Goal: Browse casually: Explore the website without a specific task or goal

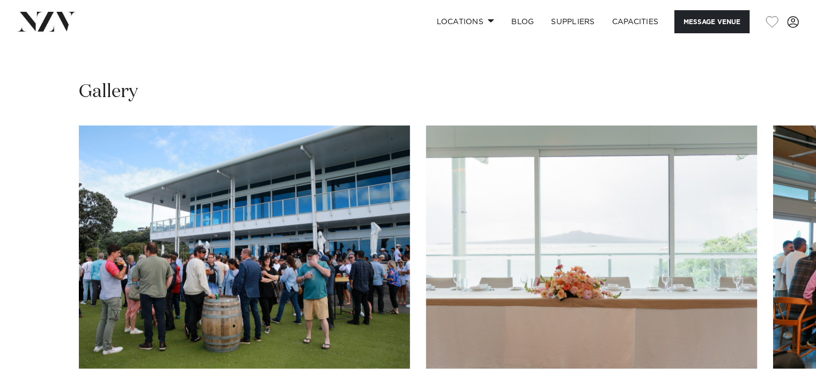
scroll to position [1176, 0]
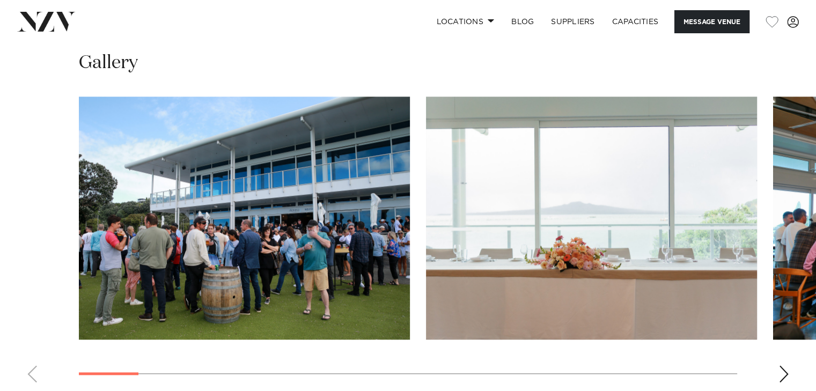
click at [773, 364] on swiper-container at bounding box center [408, 244] width 816 height 295
click at [783, 365] on div "Next slide" at bounding box center [784, 373] width 11 height 17
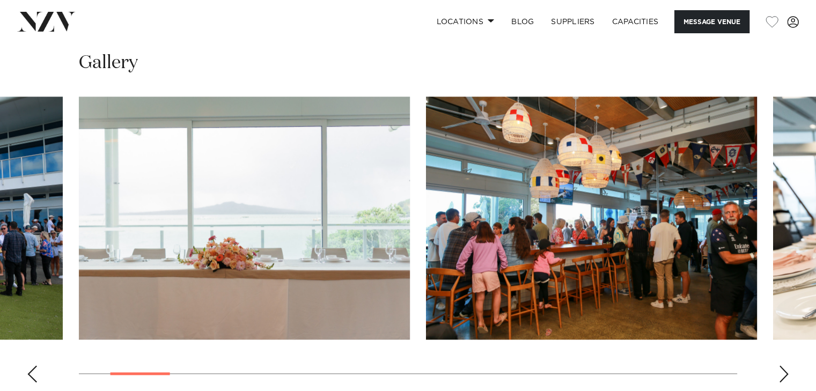
click at [783, 365] on div "Next slide" at bounding box center [784, 373] width 11 height 17
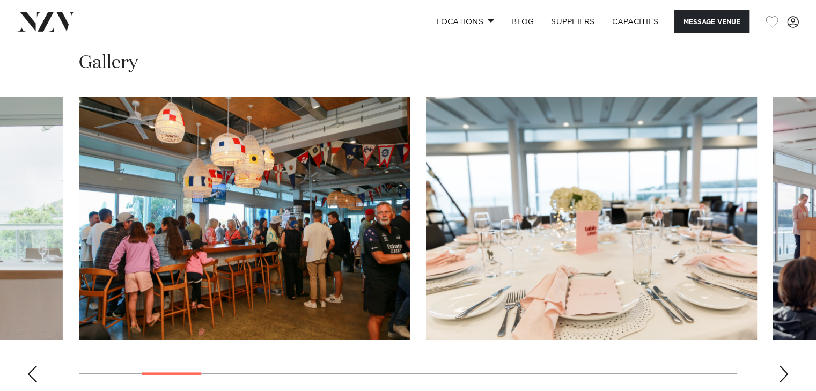
click at [783, 365] on div "Next slide" at bounding box center [784, 373] width 11 height 17
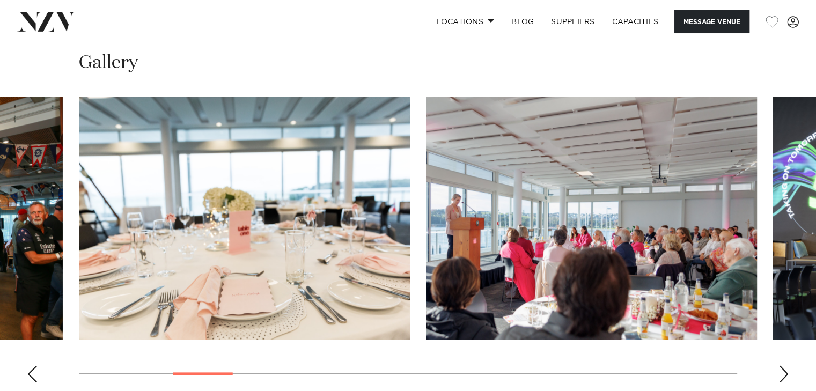
click at [783, 365] on div "Next slide" at bounding box center [784, 373] width 11 height 17
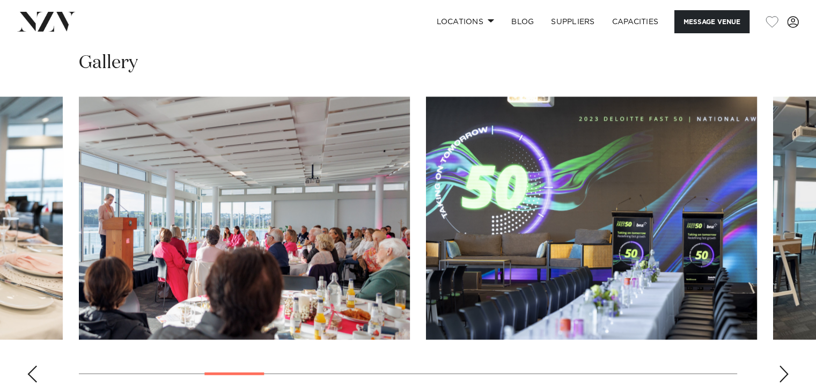
click at [783, 365] on div "Next slide" at bounding box center [784, 373] width 11 height 17
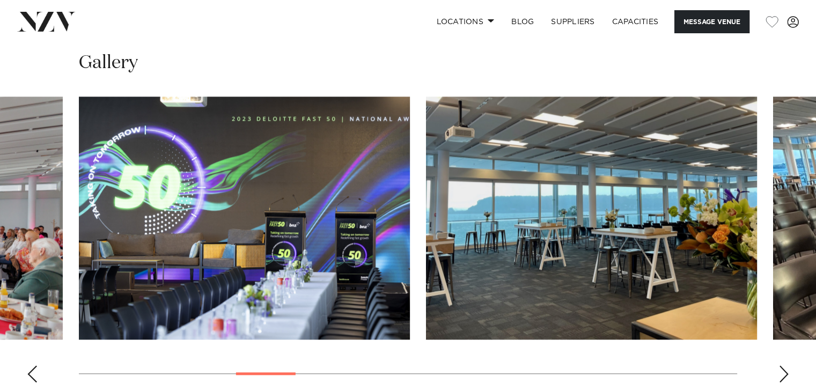
click at [783, 365] on div "Next slide" at bounding box center [784, 373] width 11 height 17
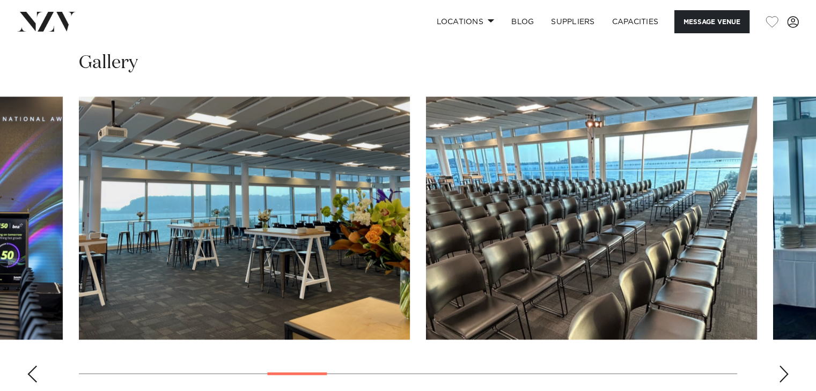
click at [783, 365] on div "Next slide" at bounding box center [784, 373] width 11 height 17
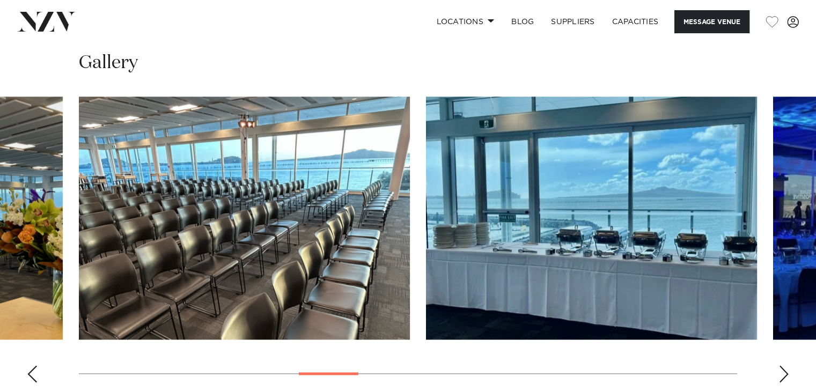
click at [783, 365] on div "Next slide" at bounding box center [784, 373] width 11 height 17
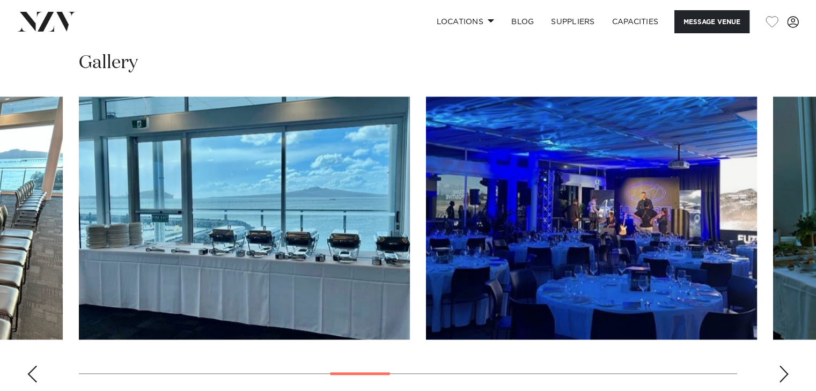
click at [783, 365] on div "Next slide" at bounding box center [784, 373] width 11 height 17
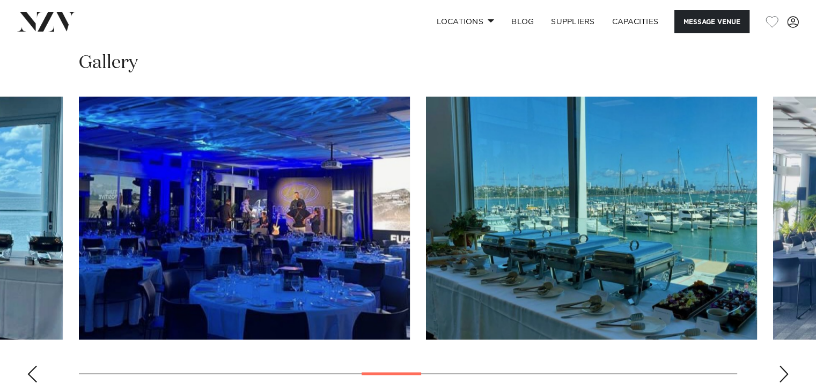
click at [783, 365] on div "Next slide" at bounding box center [784, 373] width 11 height 17
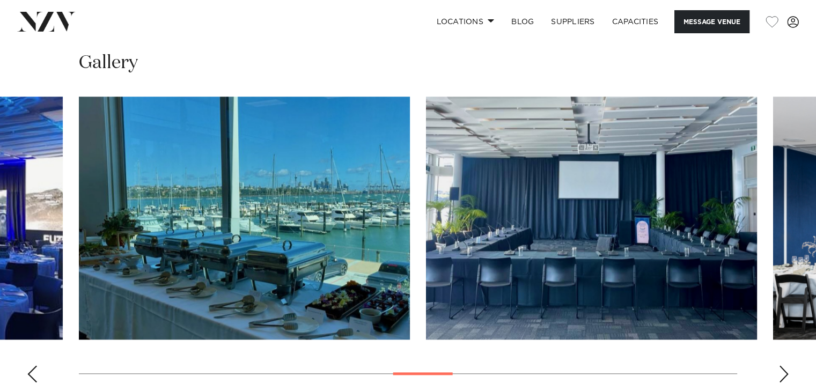
click at [783, 365] on div "Next slide" at bounding box center [784, 373] width 11 height 17
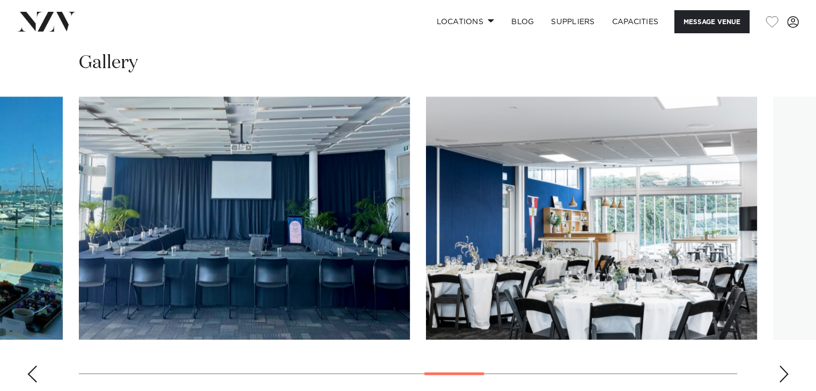
click at [783, 365] on div "Next slide" at bounding box center [784, 373] width 11 height 17
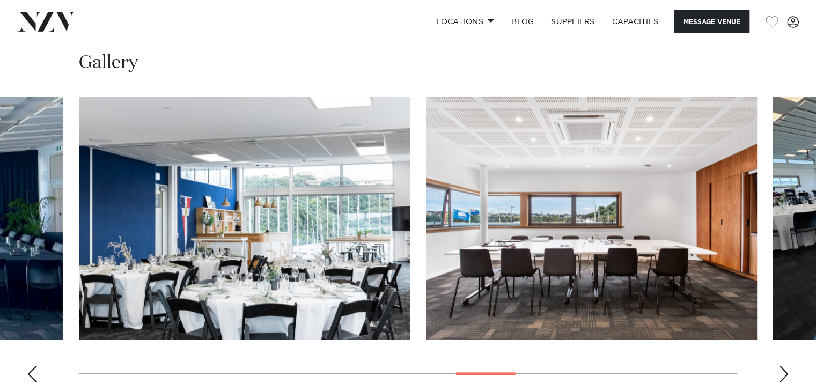
click at [783, 365] on div "Next slide" at bounding box center [784, 373] width 11 height 17
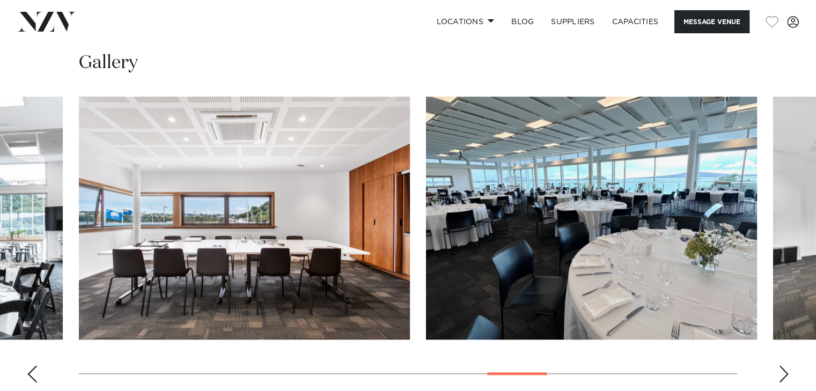
click at [783, 365] on div "Next slide" at bounding box center [784, 373] width 11 height 17
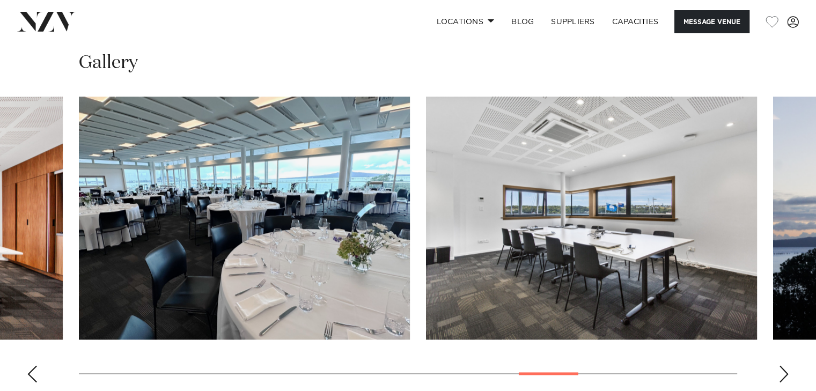
click at [783, 365] on div "Next slide" at bounding box center [784, 373] width 11 height 17
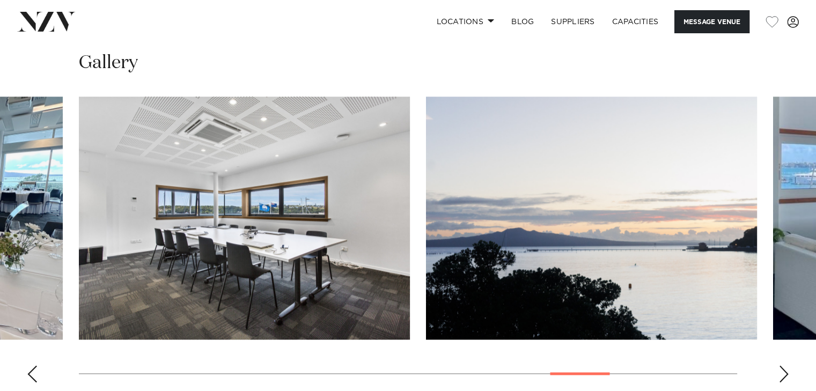
click at [783, 365] on div "Next slide" at bounding box center [784, 373] width 11 height 17
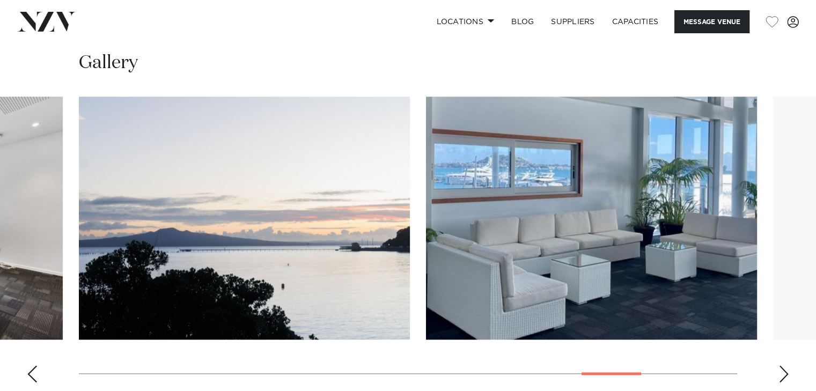
click at [783, 365] on div "Next slide" at bounding box center [784, 373] width 11 height 17
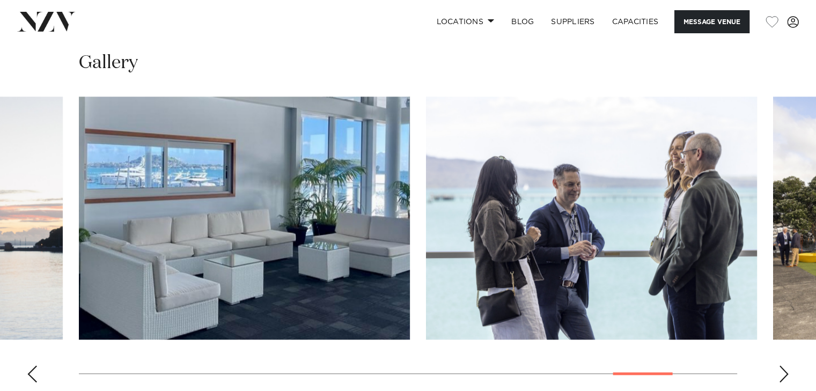
click at [783, 365] on div "Next slide" at bounding box center [784, 373] width 11 height 17
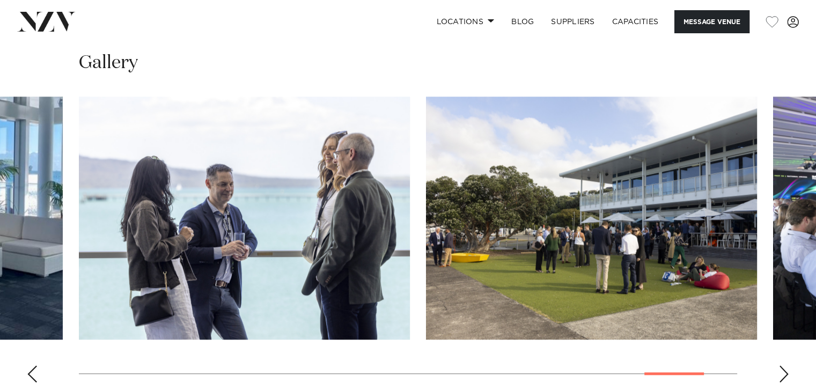
click at [783, 365] on div "Next slide" at bounding box center [784, 373] width 11 height 17
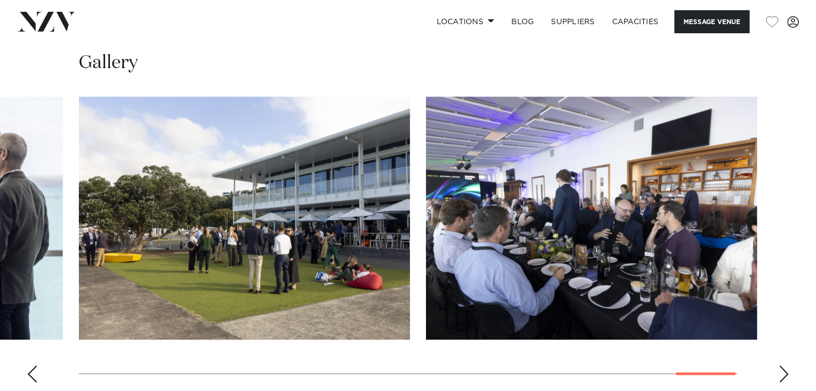
click at [783, 365] on div "Next slide" at bounding box center [784, 373] width 11 height 17
